Goal: Book appointment/travel/reservation

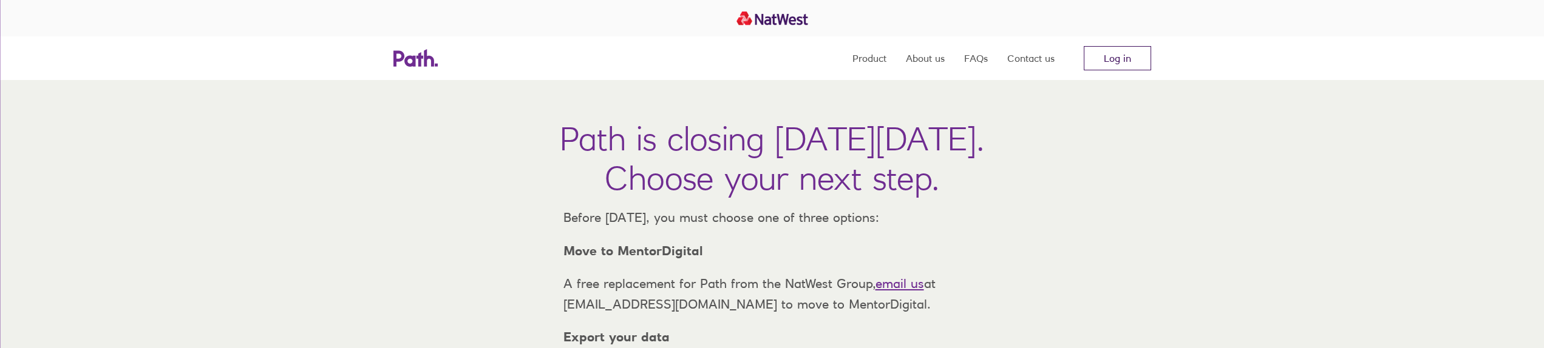
click at [1093, 61] on link "Log in" at bounding box center [1117, 58] width 67 height 24
click at [1108, 52] on link "Log in" at bounding box center [1117, 58] width 67 height 24
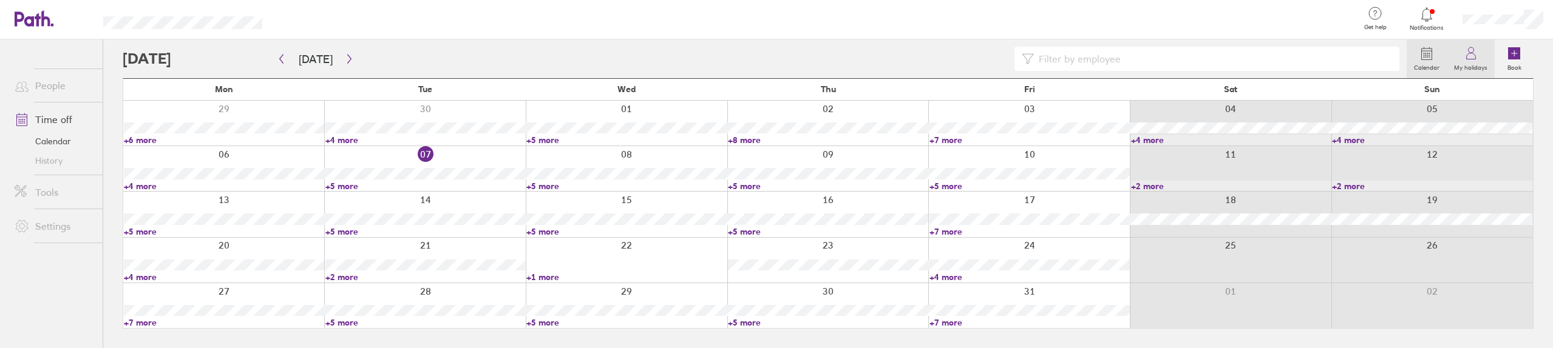
click at [1468, 62] on label "My holidays" at bounding box center [1471, 66] width 48 height 11
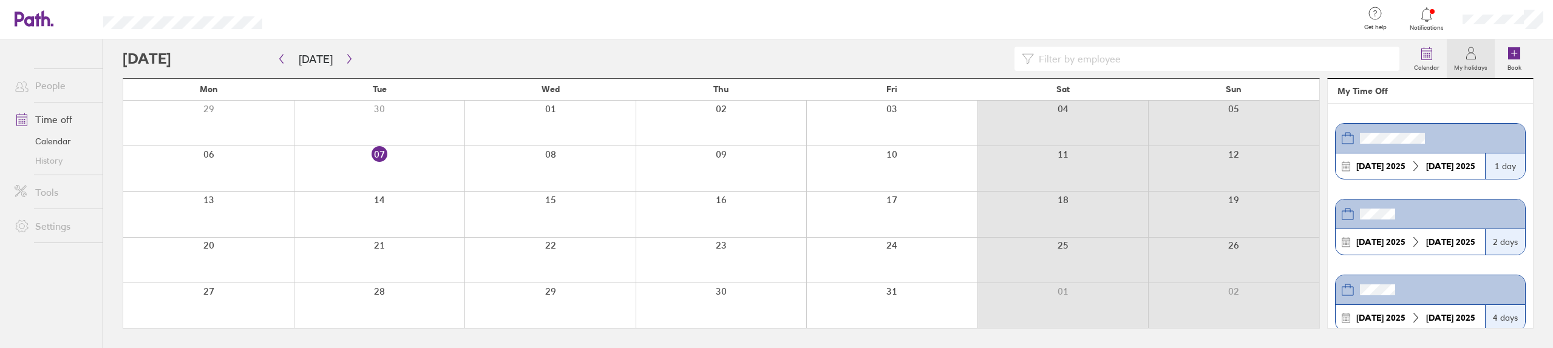
scroll to position [326, 0]
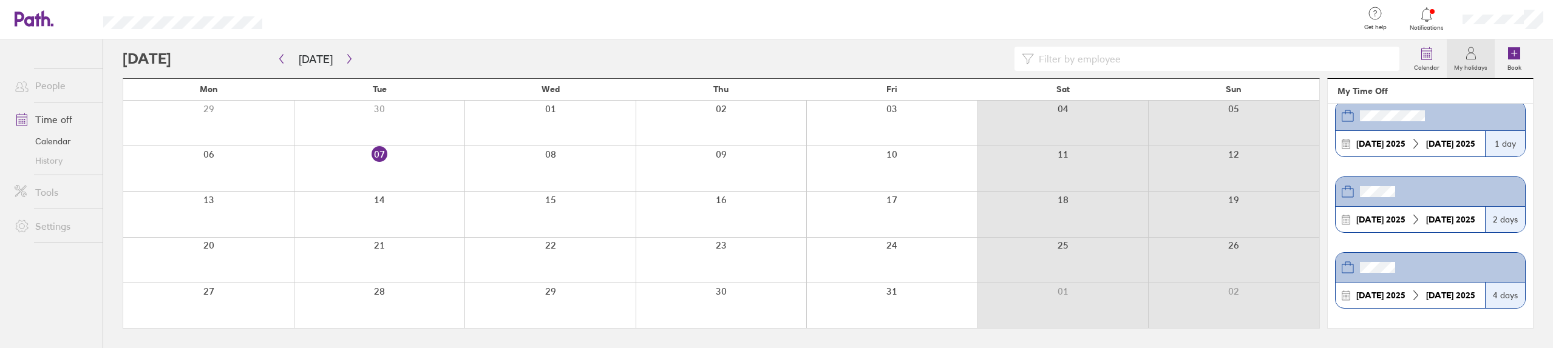
click at [719, 303] on div at bounding box center [721, 305] width 171 height 45
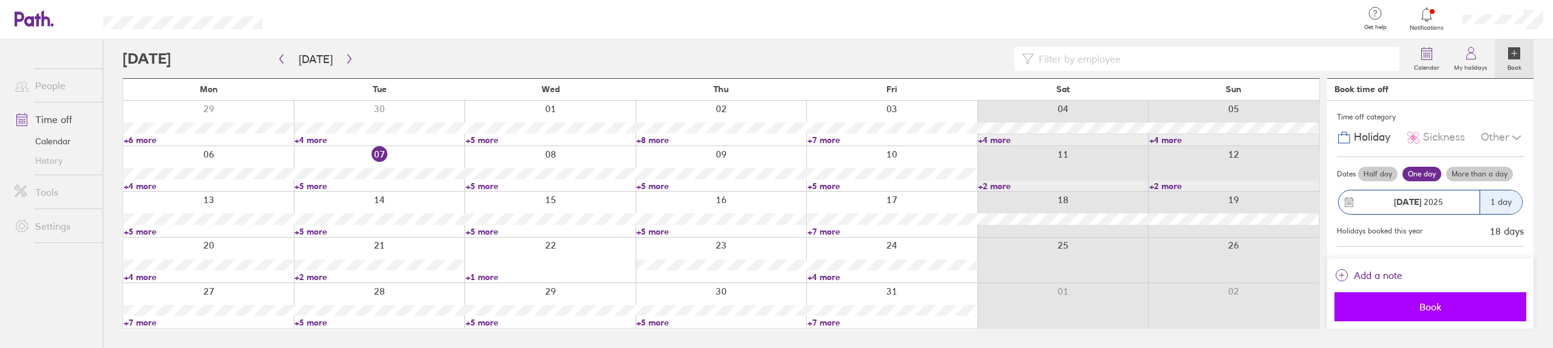
click at [1438, 310] on span "Book" at bounding box center [1430, 307] width 175 height 11
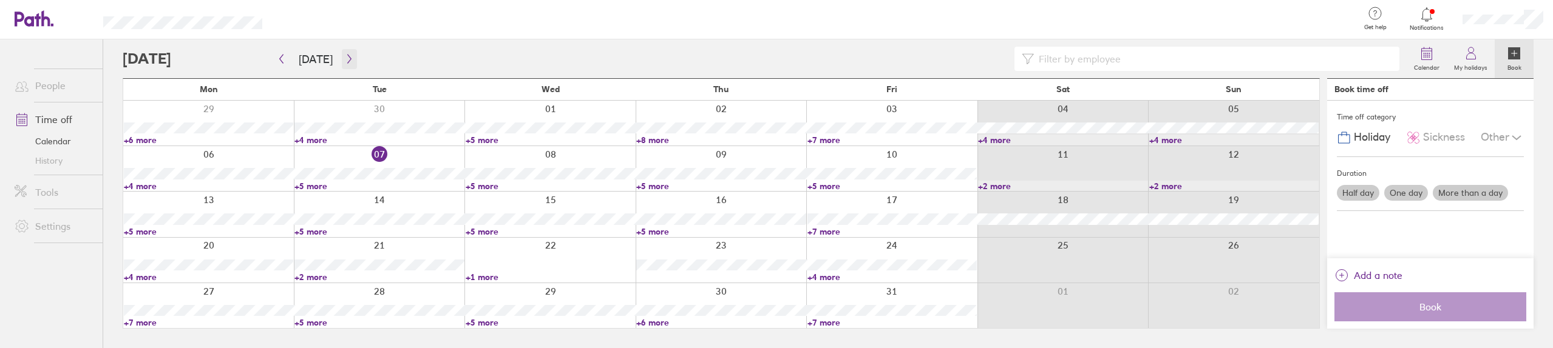
click at [345, 61] on icon "button" at bounding box center [349, 59] width 9 height 10
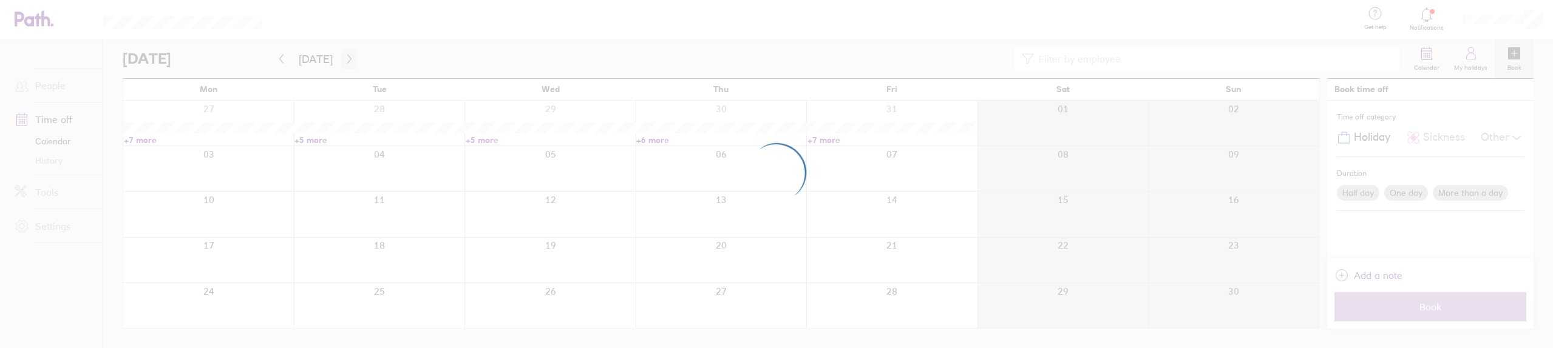
click at [345, 61] on div at bounding box center [776, 174] width 1553 height 348
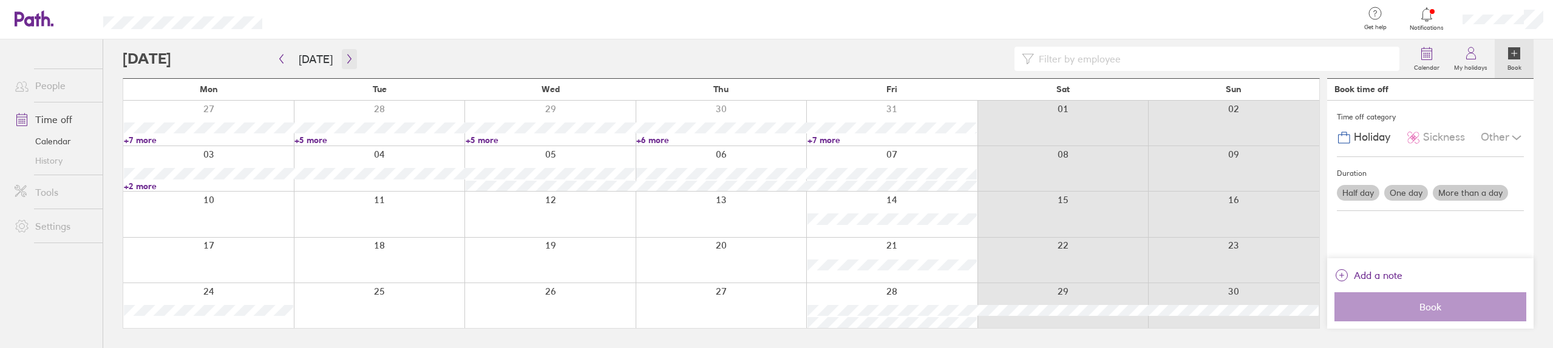
click at [345, 59] on icon "button" at bounding box center [349, 59] width 9 height 10
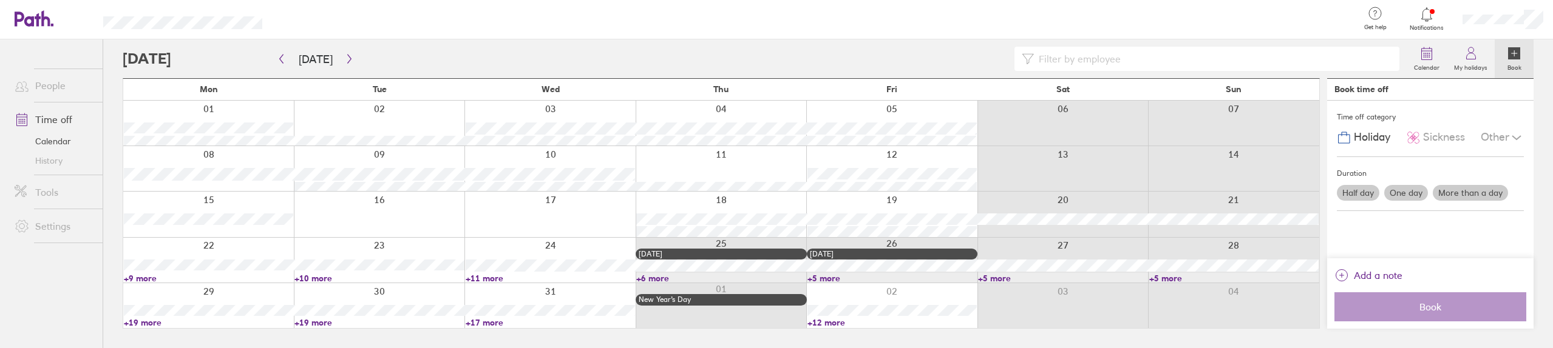
click at [382, 206] on div at bounding box center [379, 214] width 171 height 45
click at [372, 209] on div at bounding box center [379, 214] width 171 height 45
click at [345, 219] on div at bounding box center [379, 214] width 171 height 45
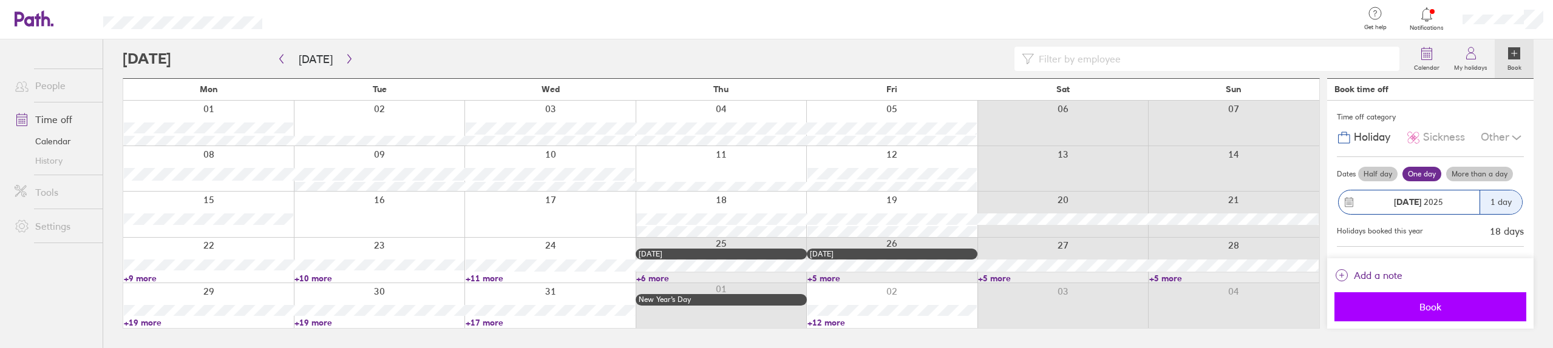
click at [1426, 310] on span "Book" at bounding box center [1430, 307] width 175 height 11
